Goal: Navigation & Orientation: Find specific page/section

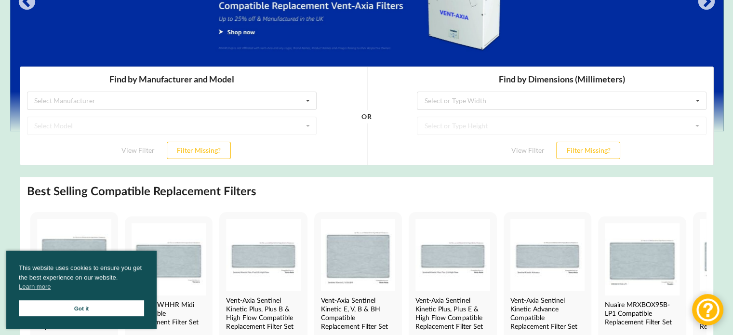
scroll to position [159, 0]
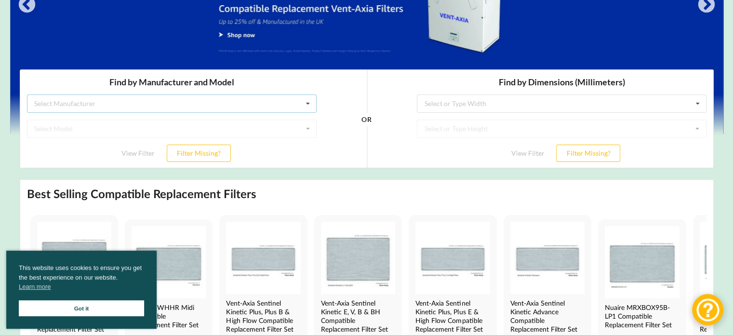
click at [97, 102] on div "Select Manufacturer Airflow Brink Brookvent Domus Envirovent Flakt Heatrae Sadi…" at bounding box center [172, 103] width 290 height 18
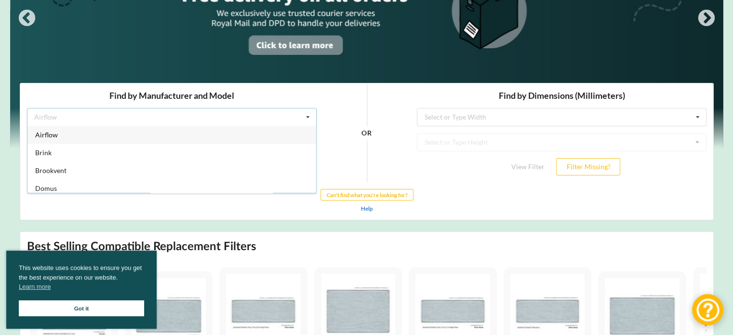
scroll to position [252, 0]
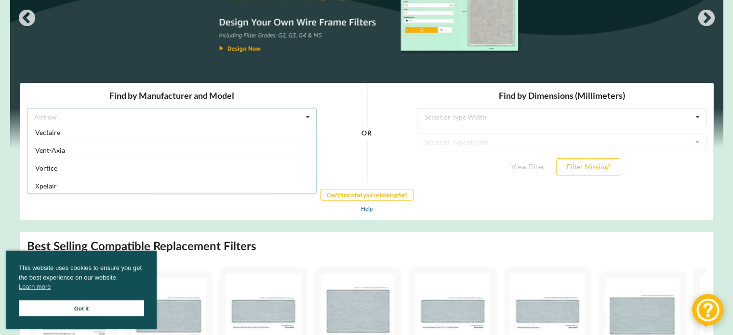
click at [308, 115] on icon at bounding box center [307, 117] width 14 height 18
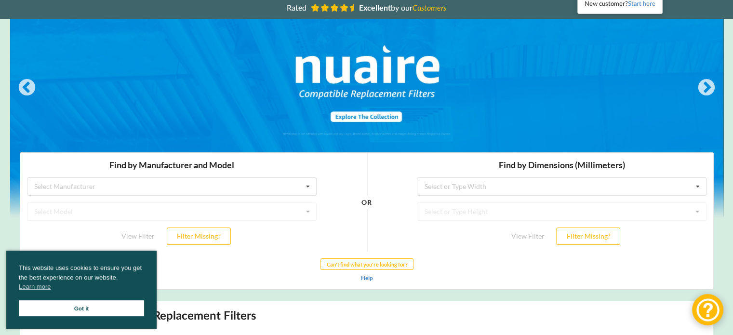
scroll to position [54, 0]
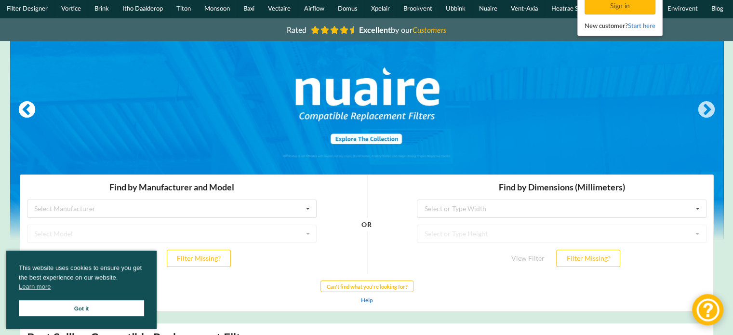
click at [25, 113] on button "Previous" at bounding box center [26, 110] width 19 height 19
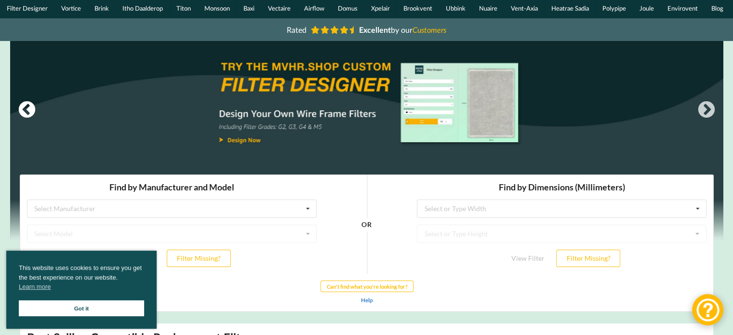
click at [25, 113] on button "Previous" at bounding box center [26, 110] width 19 height 19
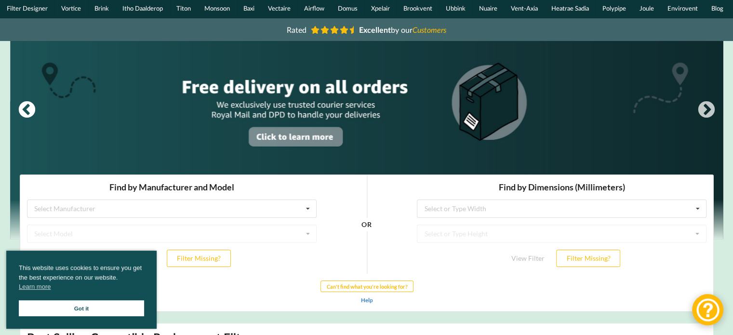
click at [25, 113] on button "Previous" at bounding box center [26, 110] width 19 height 19
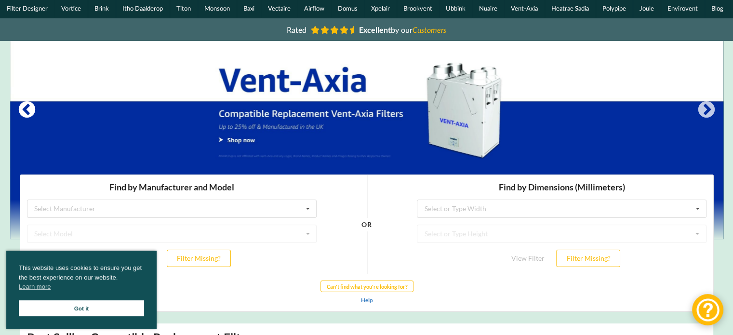
click at [25, 113] on button "Previous" at bounding box center [26, 110] width 19 height 19
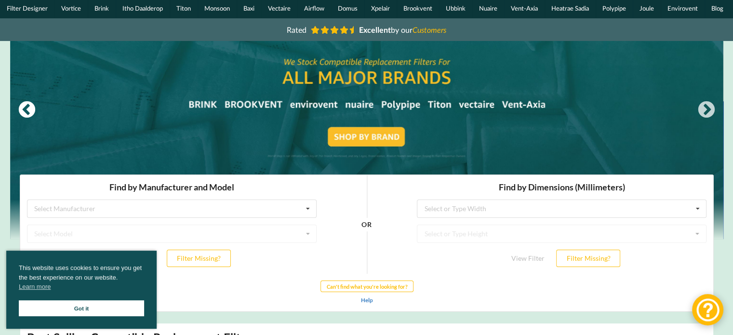
click at [25, 113] on button "Previous" at bounding box center [26, 110] width 19 height 19
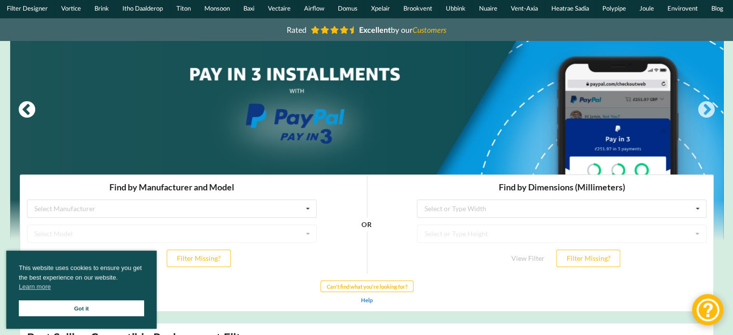
click at [25, 113] on button "Previous" at bounding box center [26, 110] width 19 height 19
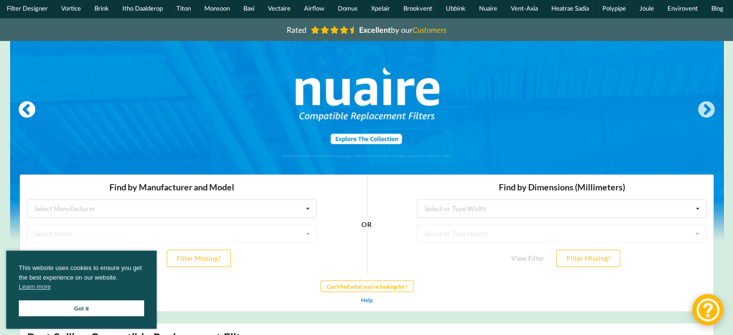
click at [25, 113] on button "Previous" at bounding box center [26, 110] width 19 height 19
